Goal: Information Seeking & Learning: Learn about a topic

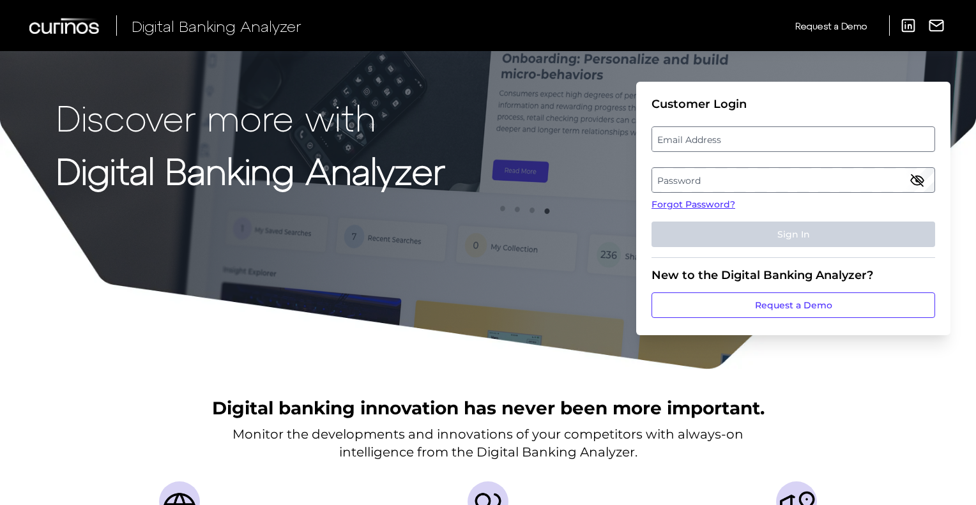
click at [746, 141] on label "Email Address" at bounding box center [793, 139] width 282 height 23
click at [746, 141] on input "email" at bounding box center [794, 139] width 284 height 26
click at [730, 179] on label "Password" at bounding box center [793, 180] width 282 height 23
click at [727, 153] on fieldset "Customer Login Email Address Password Forgot Password? Sign In" at bounding box center [794, 177] width 284 height 161
click at [732, 140] on label "Email Address" at bounding box center [793, 139] width 282 height 23
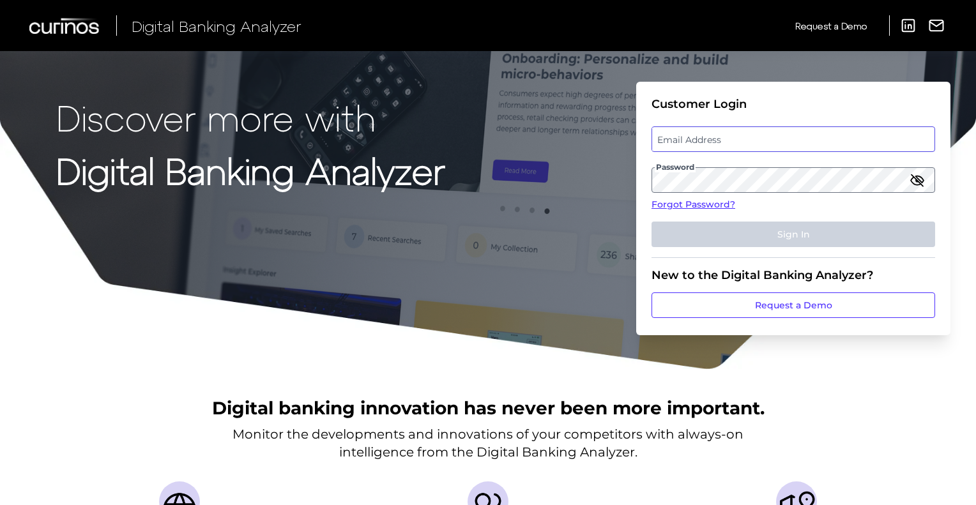
click at [732, 140] on input "email" at bounding box center [794, 139] width 284 height 26
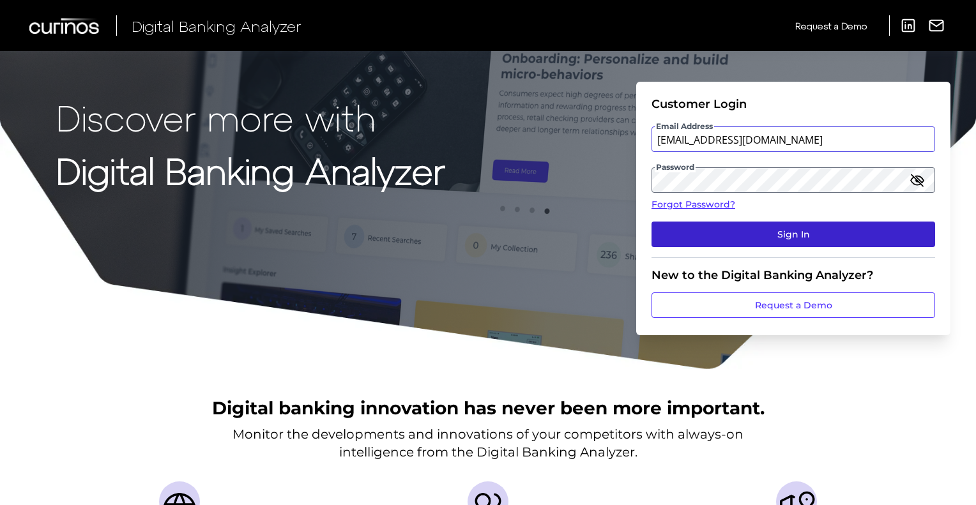
type input "[EMAIL_ADDRESS][DOMAIN_NAME]"
click at [699, 232] on button "Sign In" at bounding box center [794, 235] width 284 height 26
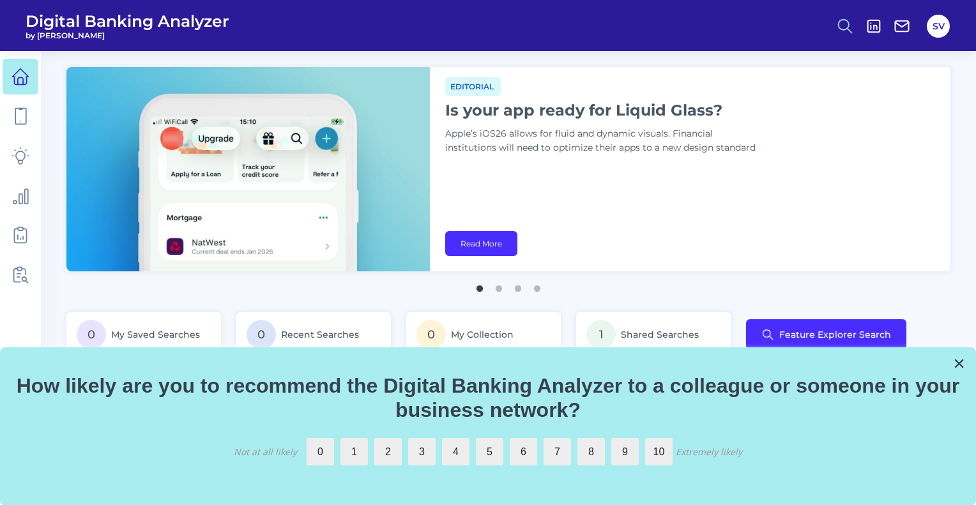
click at [845, 26] on icon at bounding box center [845, 26] width 18 height 18
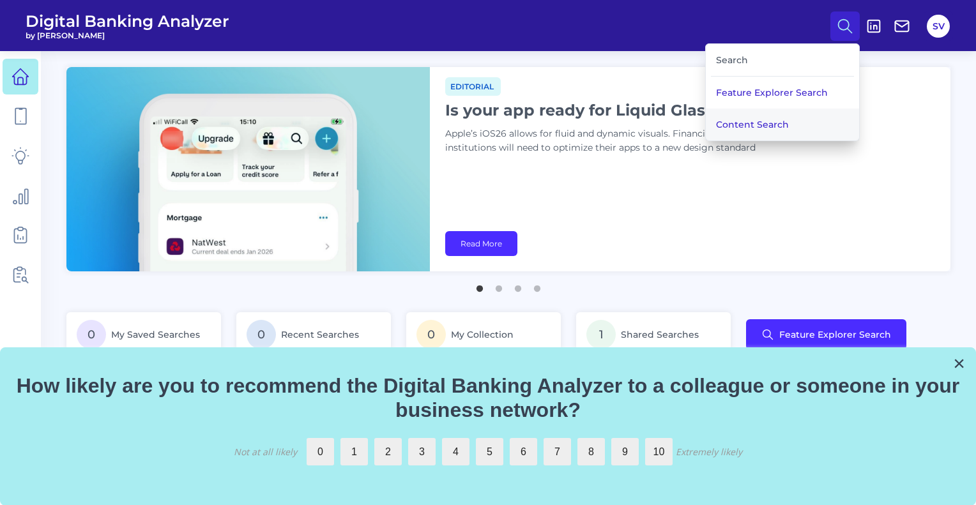
click at [744, 122] on button "Content Search" at bounding box center [782, 125] width 153 height 32
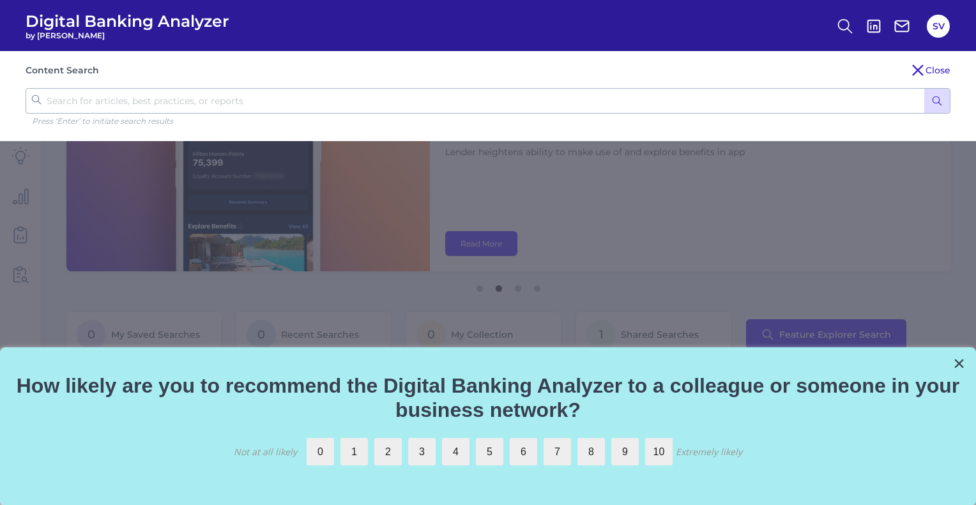
click at [410, 111] on input "text" at bounding box center [488, 101] width 925 height 26
type input "license"
click at [924, 89] on button "submit" at bounding box center [937, 101] width 26 height 24
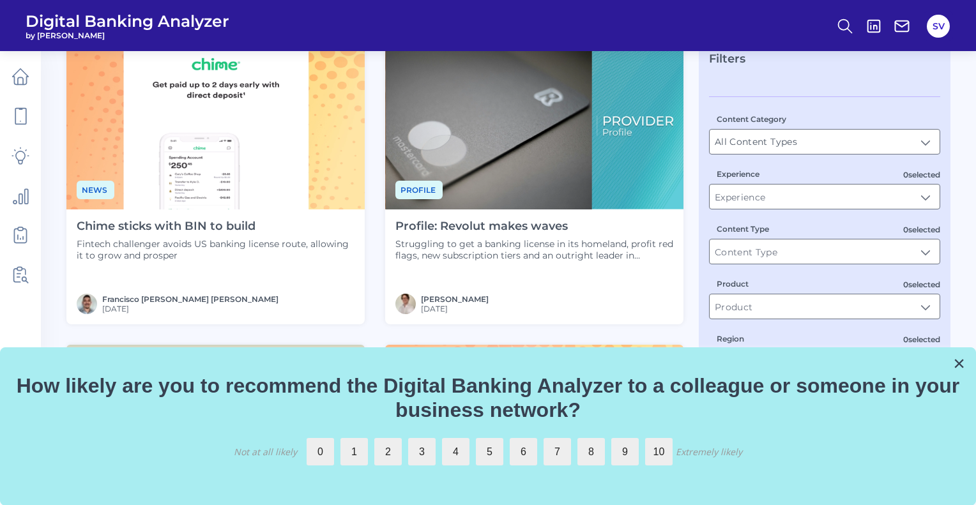
scroll to position [96, 0]
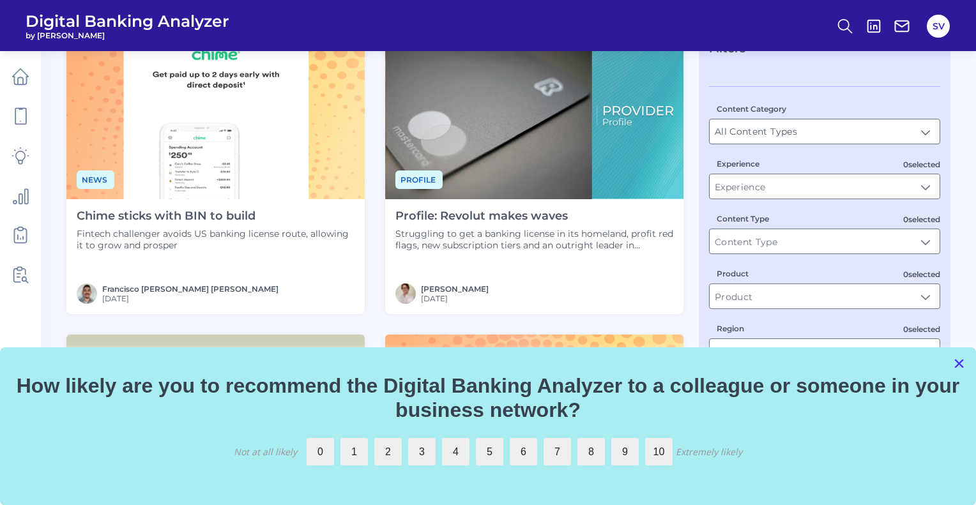
click at [961, 365] on button "×" at bounding box center [959, 363] width 12 height 20
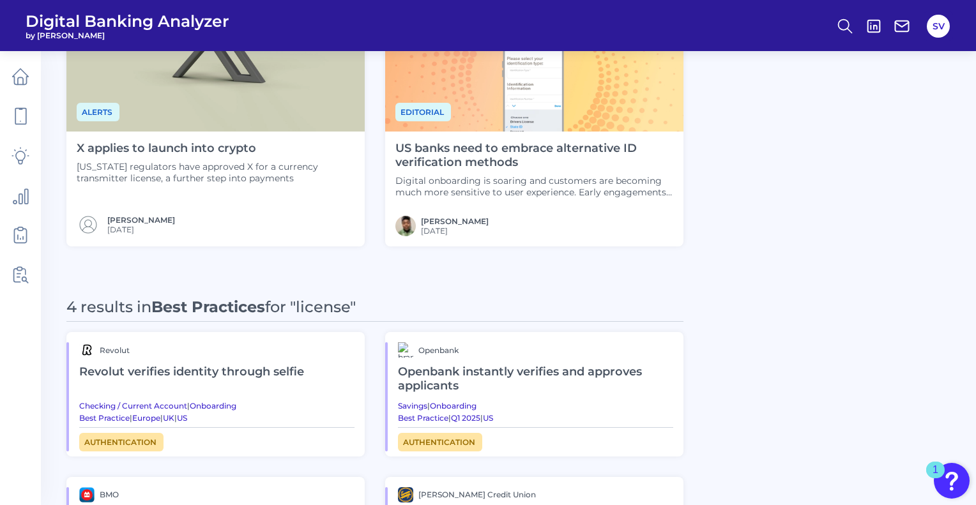
scroll to position [470, 0]
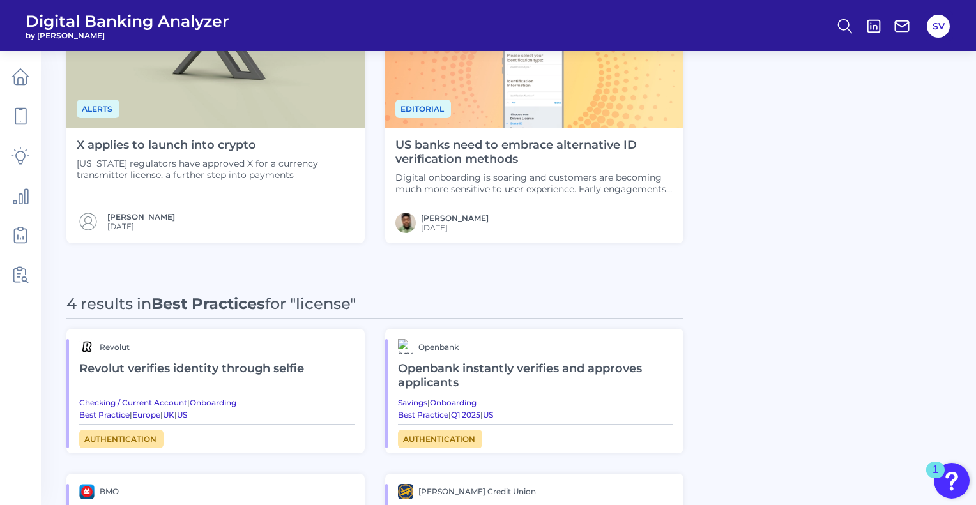
click at [461, 158] on h4 "US banks need to embrace alternative ID verification methods" at bounding box center [534, 152] width 278 height 27
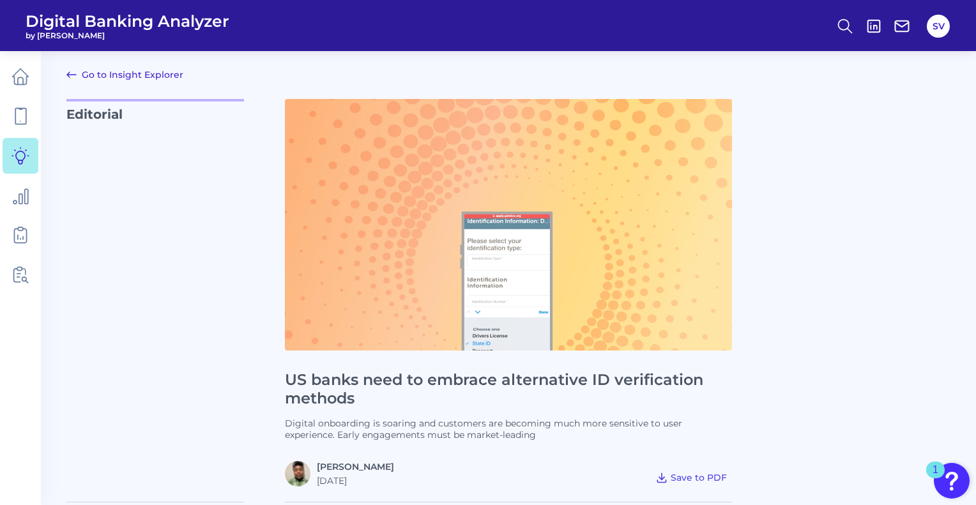
scroll to position [10, 0]
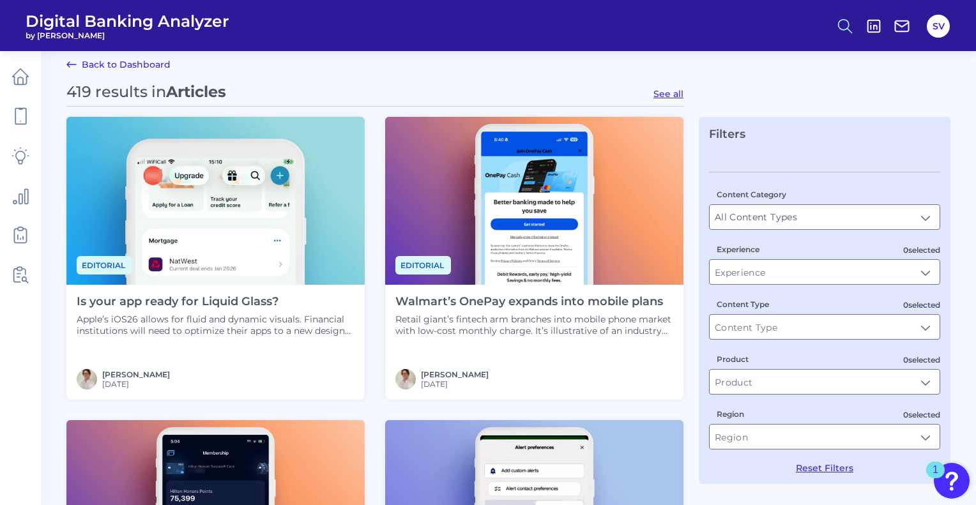
click at [841, 27] on icon at bounding box center [845, 26] width 18 height 18
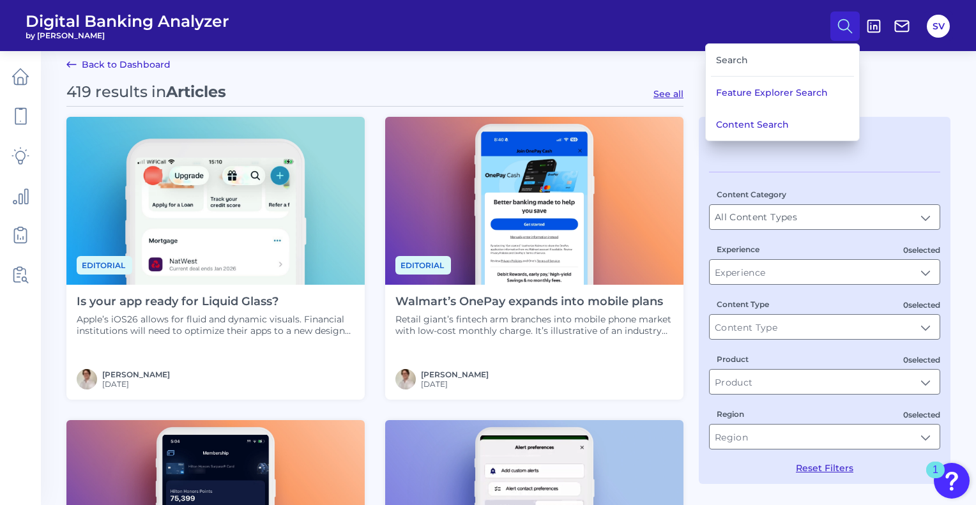
click at [756, 59] on div "Search" at bounding box center [782, 60] width 143 height 33
click at [747, 93] on button "Feature Explorer Search" at bounding box center [782, 93] width 153 height 32
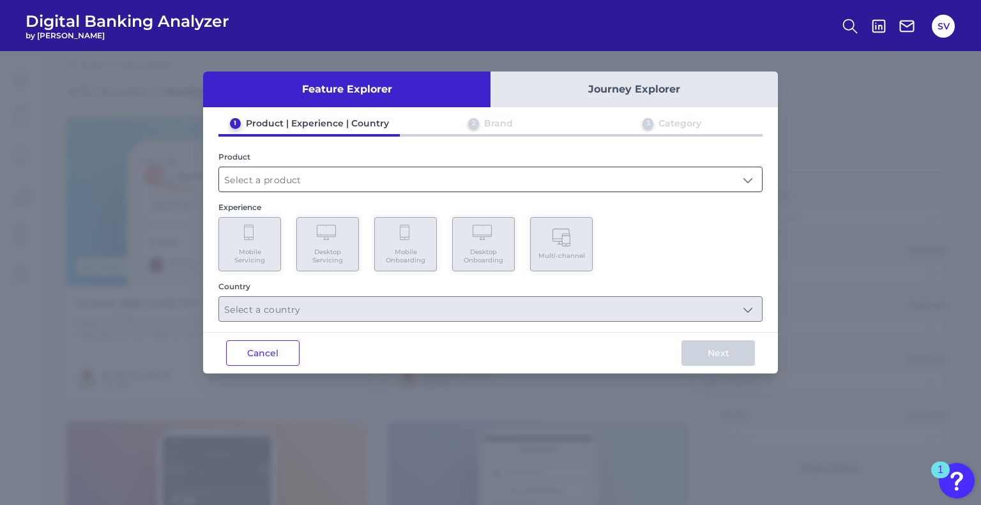
click at [413, 188] on input "text" at bounding box center [490, 179] width 543 height 24
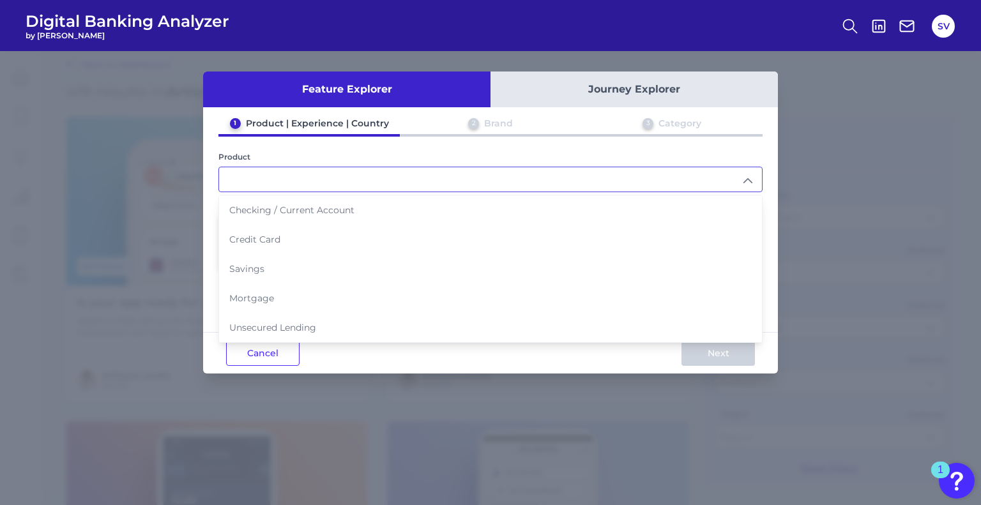
drag, startPoint x: 895, startPoint y: 187, endPoint x: 884, endPoint y: 184, distance: 11.2
click at [895, 188] on div "Feature Explorer Journey Explorer 1 Product | Experience | Country 2 Brand 3 Ca…" at bounding box center [490, 278] width 981 height 454
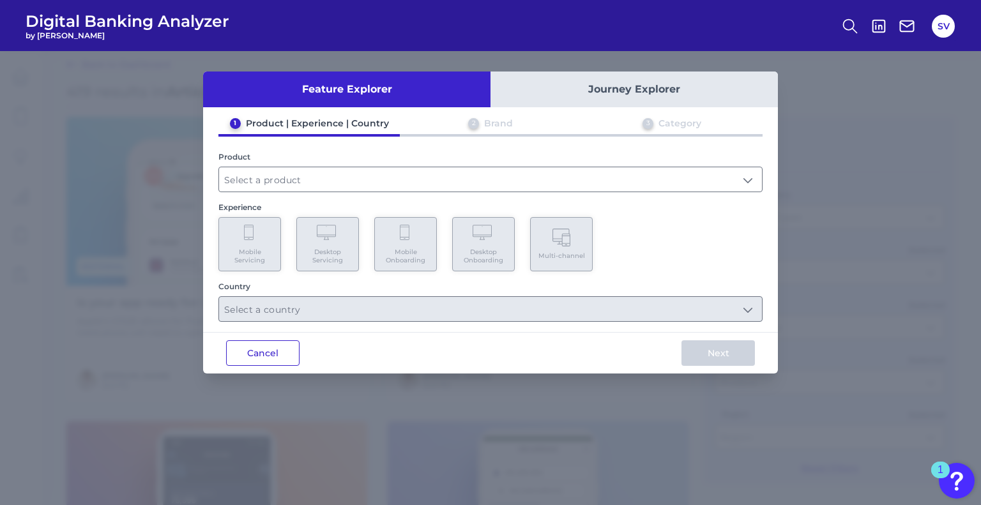
click at [245, 349] on button "Cancel" at bounding box center [262, 354] width 73 height 26
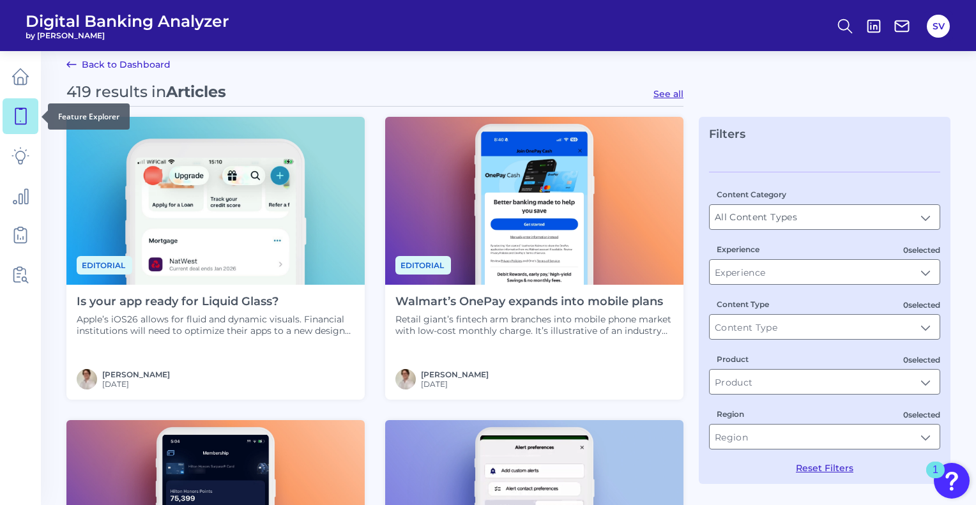
click at [24, 111] on icon at bounding box center [20, 116] width 18 height 18
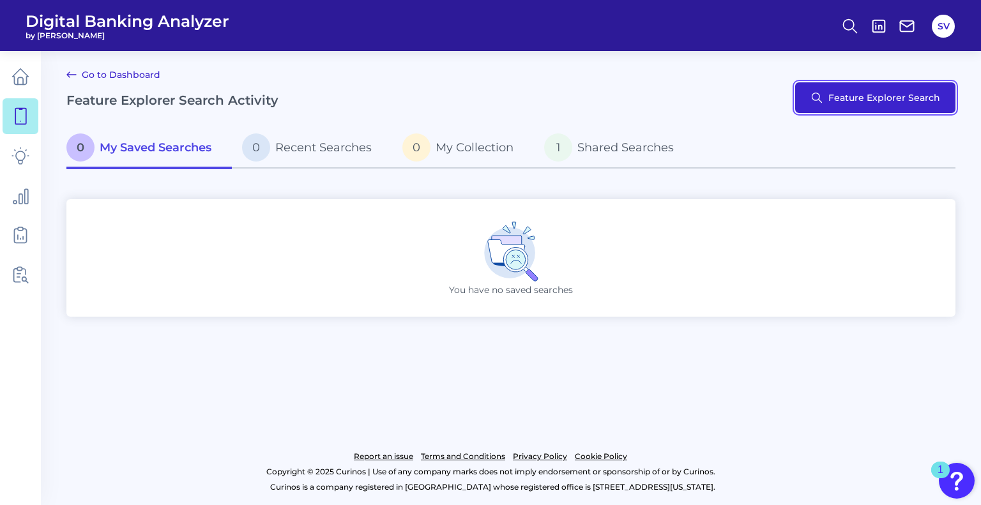
click at [831, 102] on button "Feature Explorer Search" at bounding box center [875, 97] width 160 height 31
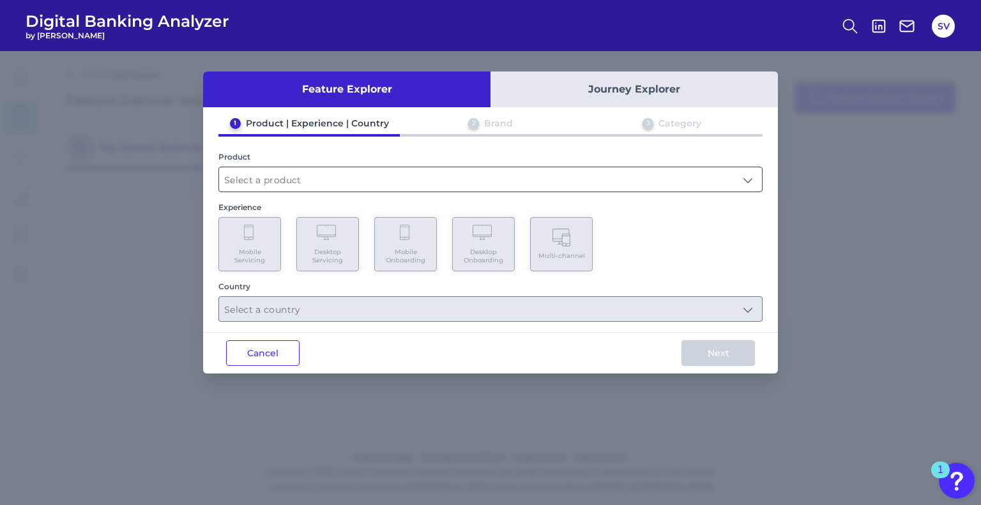
click at [354, 181] on input "text" at bounding box center [490, 179] width 543 height 24
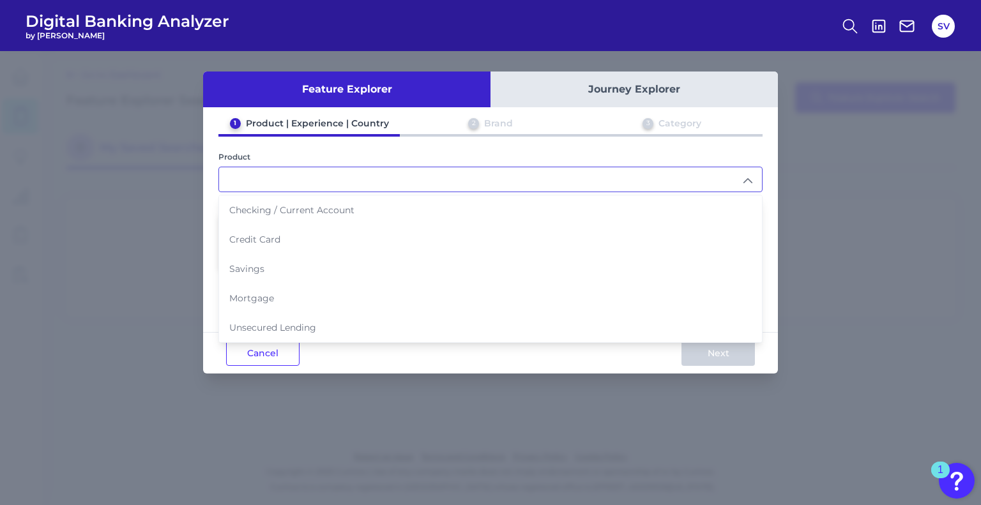
click at [667, 158] on div "Product" at bounding box center [490, 157] width 544 height 10
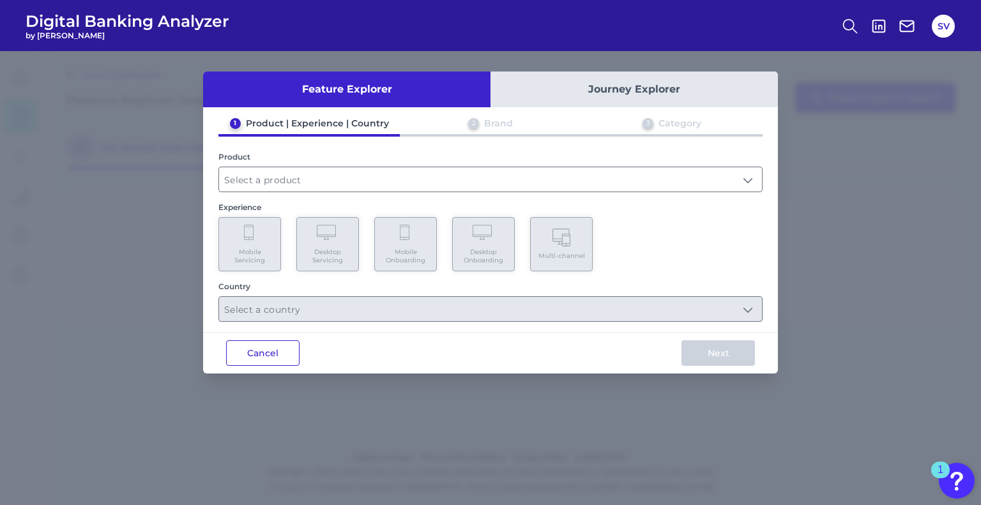
click at [273, 346] on button "Cancel" at bounding box center [262, 354] width 73 height 26
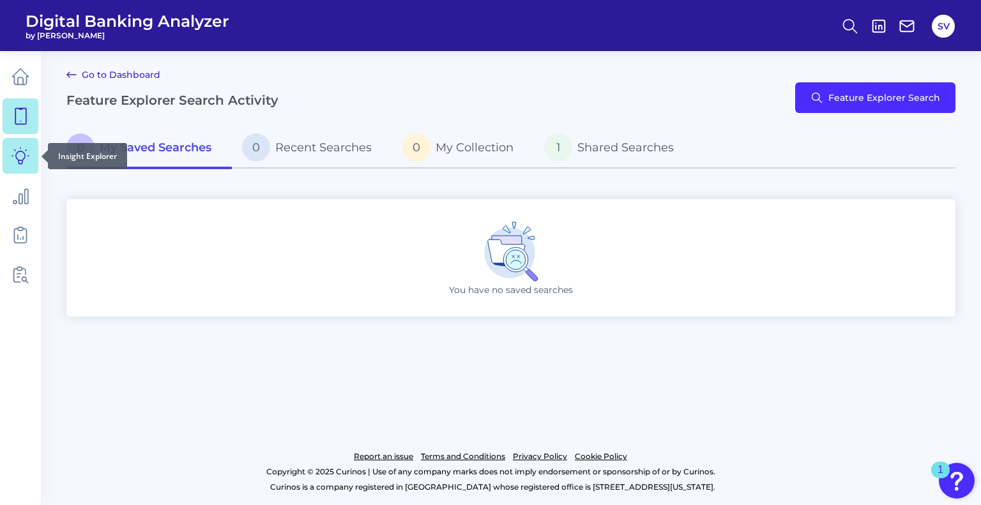
click at [30, 155] on link at bounding box center [21, 156] width 36 height 36
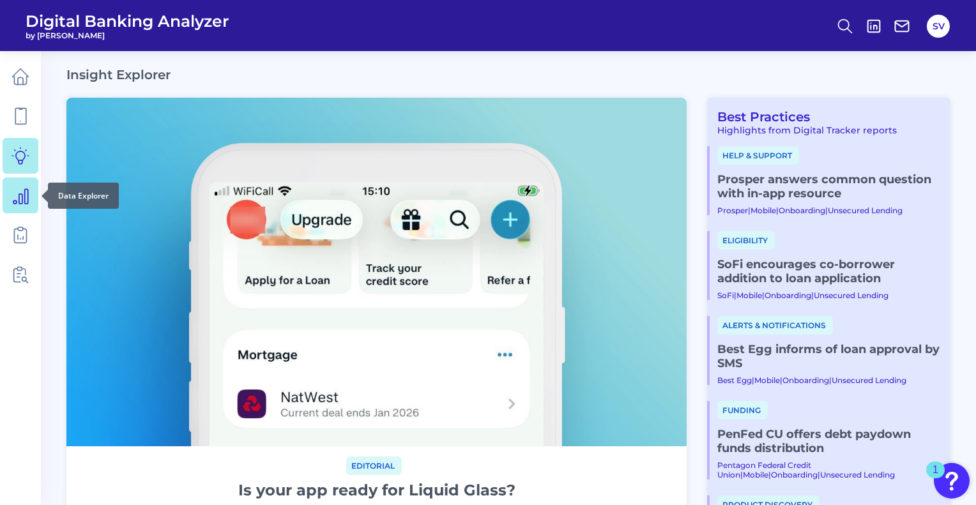
click at [22, 190] on icon at bounding box center [20, 196] width 18 height 18
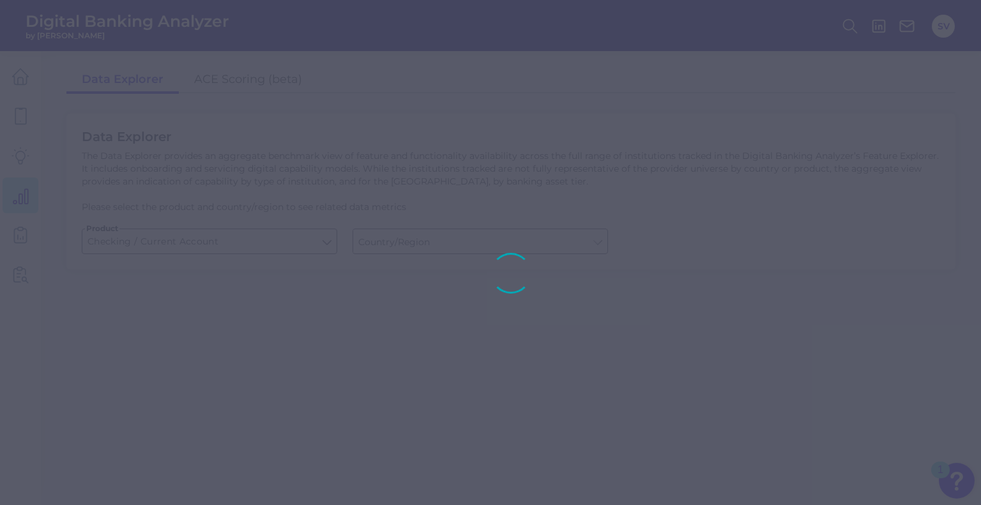
type input "[GEOGRAPHIC_DATA]"
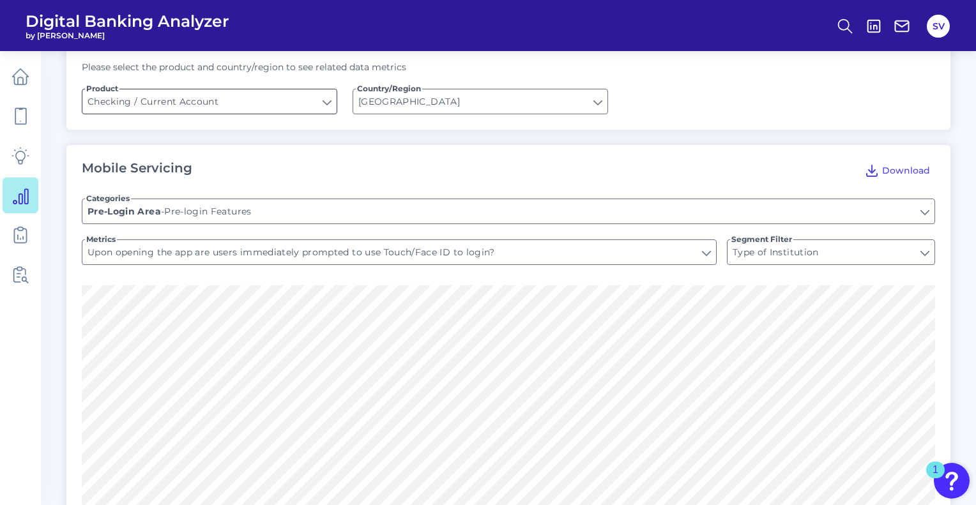
scroll to position [141, 0]
click at [23, 241] on icon at bounding box center [20, 235] width 18 height 18
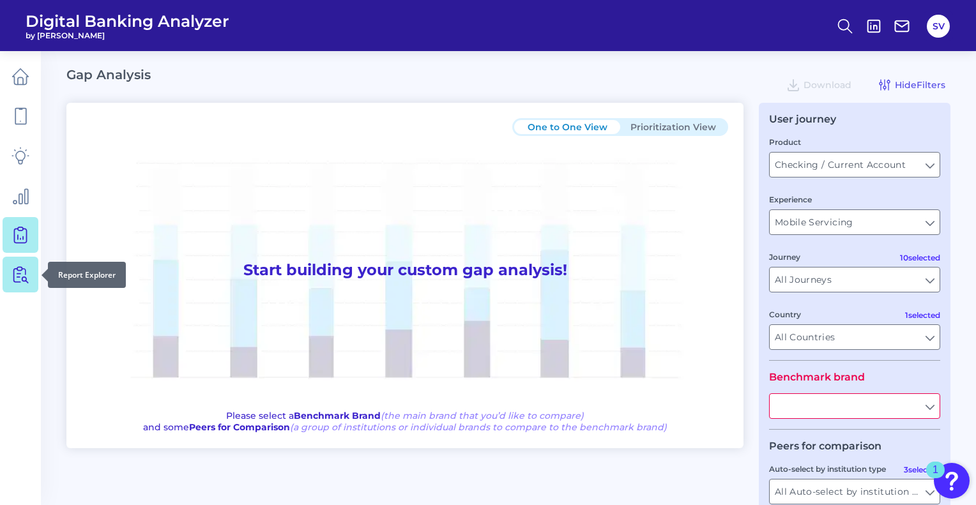
click at [19, 273] on icon at bounding box center [22, 275] width 11 height 16
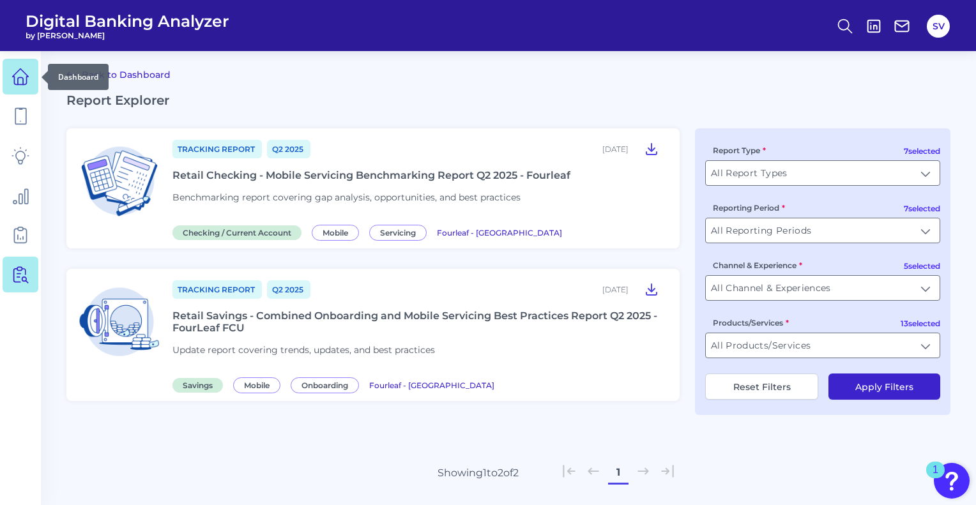
click at [23, 84] on icon at bounding box center [20, 80] width 5 height 7
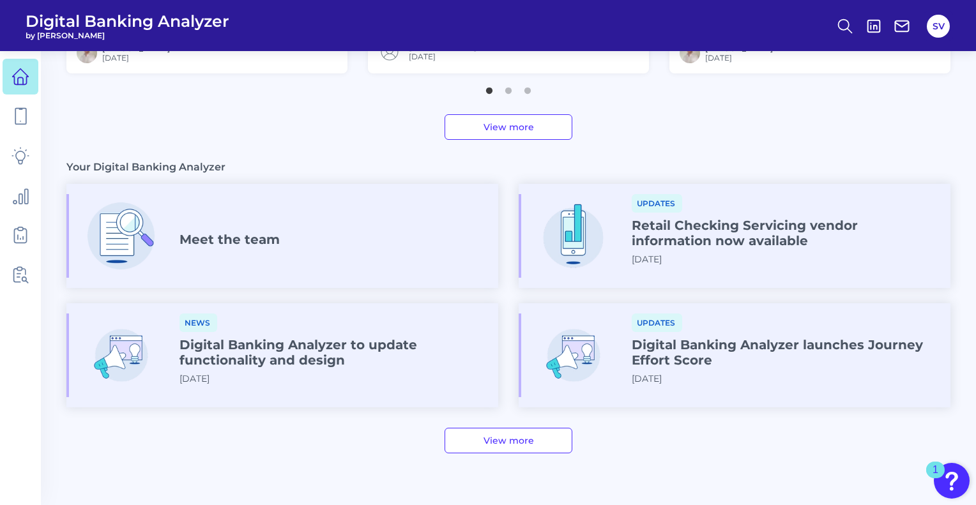
scroll to position [641, 0]
